Goal: Task Accomplishment & Management: Manage account settings

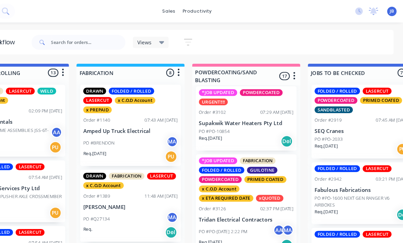
scroll to position [849, 0]
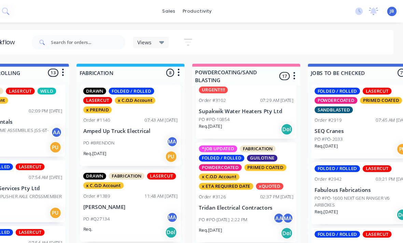
click at [212, 197] on p "PO #PO-[DATE] 2:22 PM" at bounding box center [234, 200] width 44 height 6
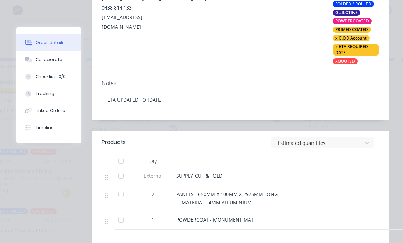
scroll to position [209, 0]
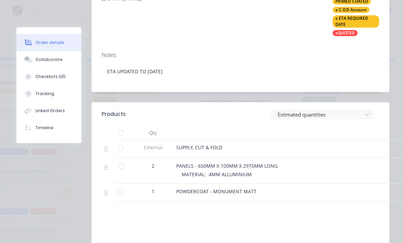
click at [56, 89] on button "Tracking" at bounding box center [48, 93] width 65 height 17
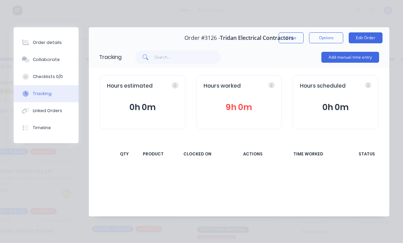
scroll to position [0, 0]
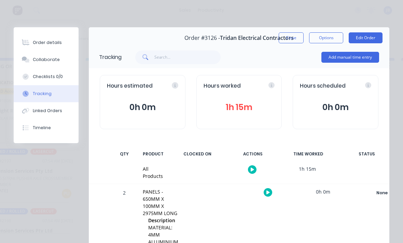
click at [334, 58] on button "Add manual time entry" at bounding box center [350, 57] width 58 height 11
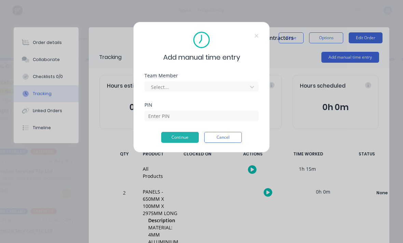
click at [194, 80] on div "Team Member Select..." at bounding box center [201, 82] width 114 height 18
click at [207, 93] on div "Team Member Select..." at bounding box center [201, 87] width 114 height 29
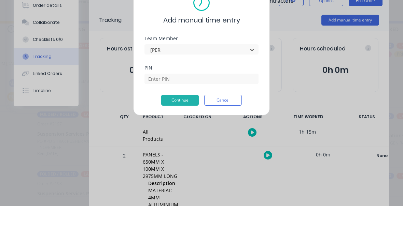
type input "[PERSON_NAME]"
click at [152, 107] on div "PIN" at bounding box center [201, 117] width 114 height 29
click at [239, 132] on button "Cancel" at bounding box center [223, 137] width 38 height 11
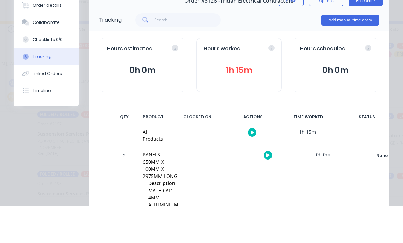
scroll to position [18, 404]
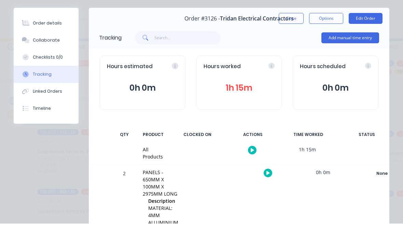
click at [355, 68] on div "Hours estimated 0h 0m Hours worked 1h 15m Hours scheduled 0h 0m" at bounding box center [239, 102] width 300 height 68
click at [349, 75] on div "Hours scheduled 0h 0m" at bounding box center [335, 102] width 86 height 54
click at [352, 68] on div "Hours estimated 0h 0m Hours worked 1h 15m Hours scheduled 0h 0m" at bounding box center [239, 102] width 300 height 68
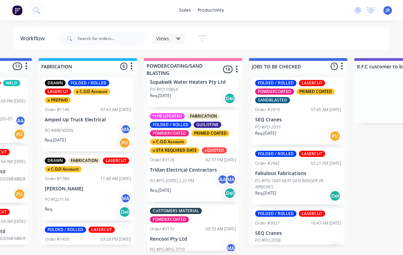
scroll to position [865, 0]
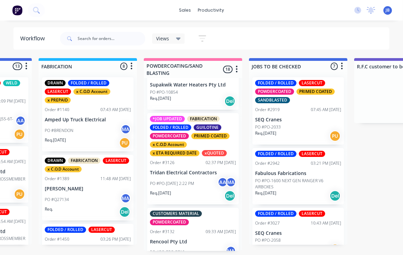
click at [183, 170] on p "Tridan Electrical Contractors" at bounding box center [193, 173] width 86 height 6
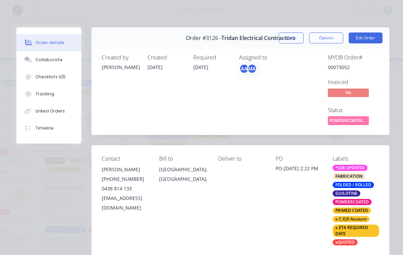
click at [40, 94] on div "Tracking" at bounding box center [44, 94] width 19 height 6
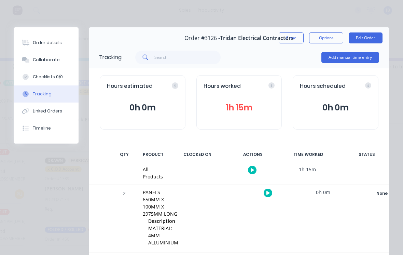
click at [345, 60] on button "Add manual time entry" at bounding box center [350, 57] width 58 height 11
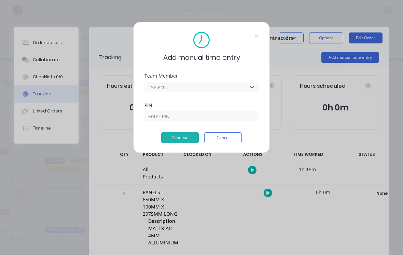
scroll to position [0, 501]
type input "[PERSON_NAME]"
click at [162, 113] on input at bounding box center [201, 116] width 114 height 10
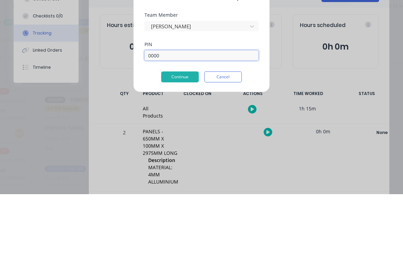
type input "0000"
click at [175, 132] on button "Continue" at bounding box center [180, 137] width 38 height 11
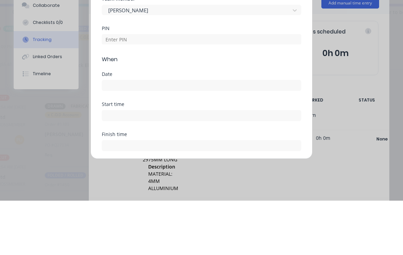
click at [112, 134] on input at bounding box center [201, 139] width 199 height 10
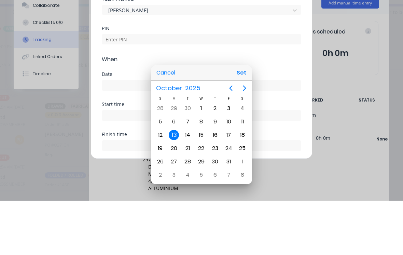
click at [242, 169] on div "11" at bounding box center [242, 175] width 14 height 13
click at [240, 183] on div "18" at bounding box center [242, 189] width 14 height 13
click at [175, 191] on div at bounding box center [201, 127] width 512 height 364
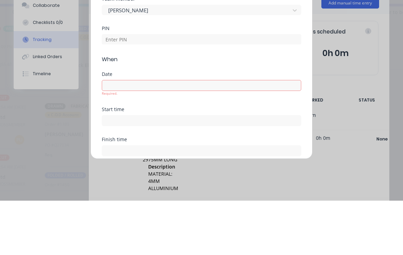
click at [154, 161] on div "Start time" at bounding box center [201, 176] width 199 height 30
click at [168, 191] on div "Finish time" at bounding box center [201, 200] width 199 height 19
click at [191, 200] on input at bounding box center [201, 205] width 199 height 10
click at [193, 191] on div "Finish time" at bounding box center [201, 193] width 199 height 5
click at [197, 161] on div "Start time" at bounding box center [201, 176] width 199 height 30
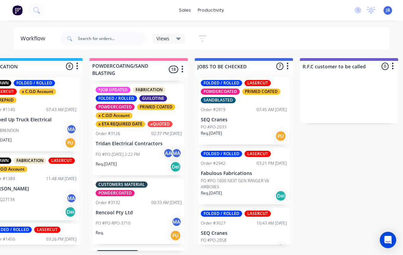
scroll to position [819, 0]
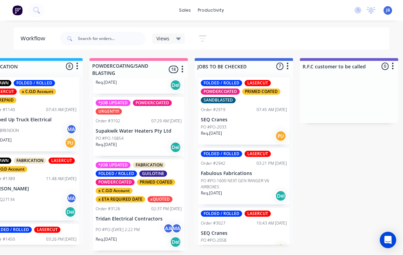
click at [129, 216] on p "Tridan Electrical Contractors" at bounding box center [139, 219] width 86 height 6
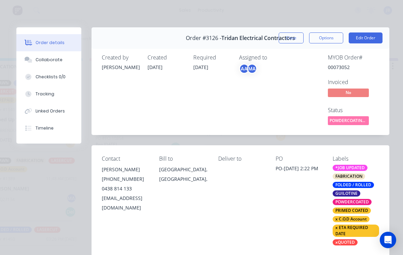
scroll to position [35, 0]
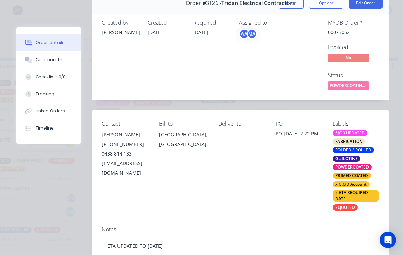
click at [45, 87] on button "Tracking" at bounding box center [48, 93] width 65 height 17
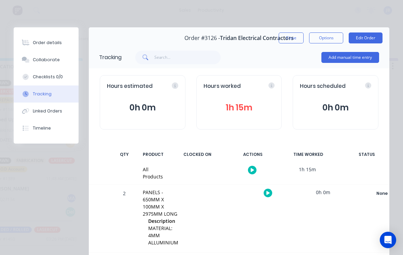
click at [343, 59] on button "Add manual time entry" at bounding box center [350, 57] width 58 height 11
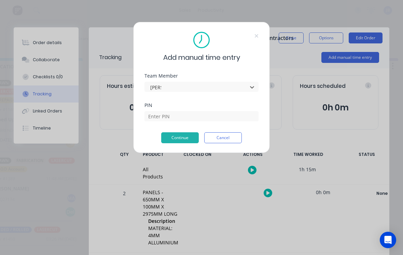
type input "[PERSON_NAME]"
click at [160, 117] on input at bounding box center [201, 116] width 114 height 10
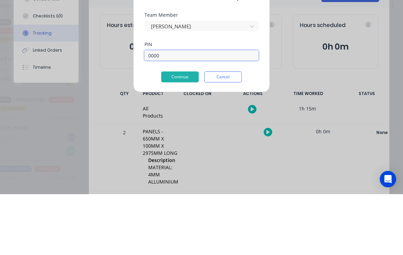
type input "0000"
click at [172, 132] on button "Continue" at bounding box center [180, 137] width 38 height 11
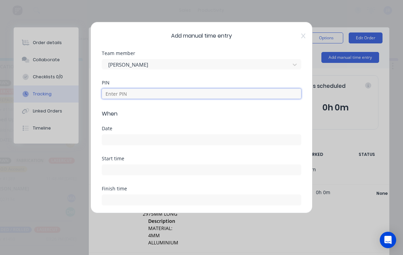
click at [112, 96] on input at bounding box center [201, 93] width 199 height 10
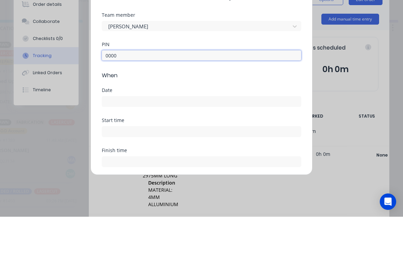
click at [112, 134] on input at bounding box center [201, 139] width 199 height 10
type input "0000"
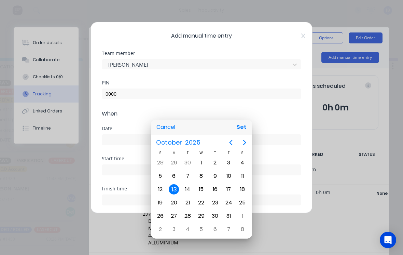
click at [243, 125] on button "Set" at bounding box center [241, 127] width 15 height 12
type input "[DATE]"
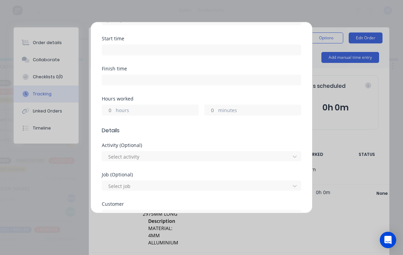
scroll to position [158, 0]
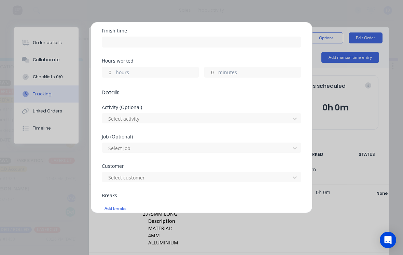
click at [211, 70] on input "minutes" at bounding box center [210, 72] width 12 height 10
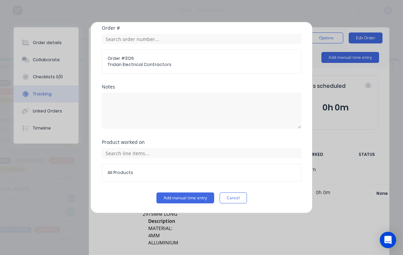
scroll to position [358, 0]
type input "45"
click at [175, 202] on button "Add manual time entry" at bounding box center [185, 197] width 58 height 11
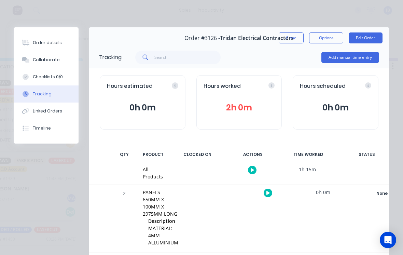
click at [33, 54] on button "Collaborate" at bounding box center [46, 59] width 65 height 17
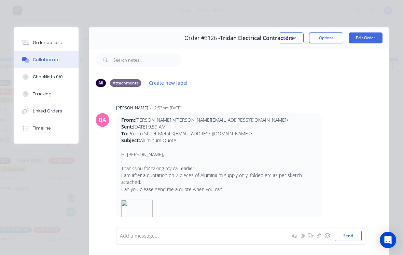
click at [317, 232] on button "button" at bounding box center [319, 235] width 8 height 8
click at [353, 234] on button "Send" at bounding box center [347, 235] width 27 height 10
click at [131, 236] on div at bounding box center [202, 235] width 164 height 7
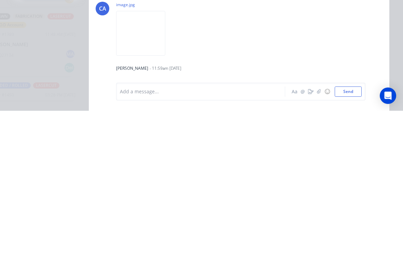
scroll to position [552, 0]
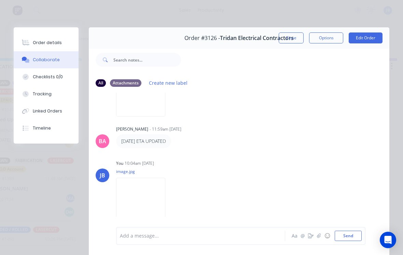
click at [292, 37] on button "Close" at bounding box center [290, 37] width 25 height 11
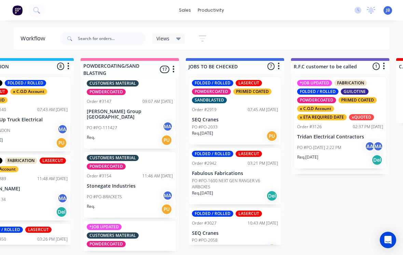
scroll to position [978, 0]
